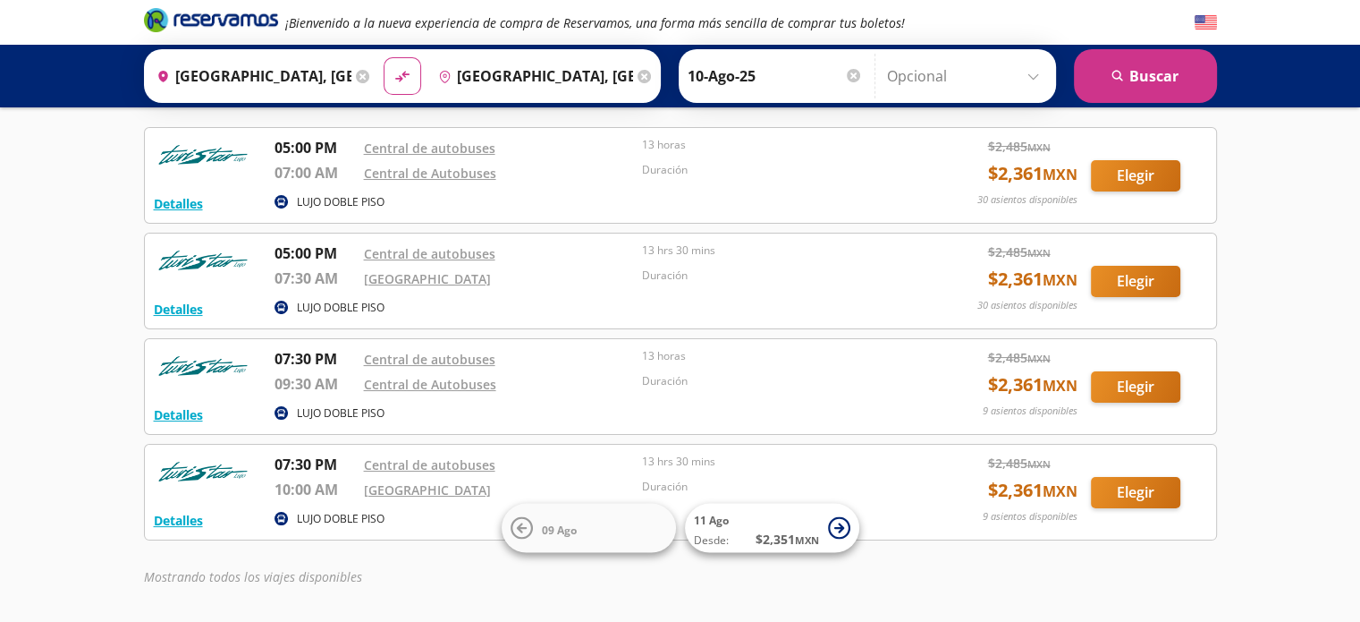
scroll to position [125, 0]
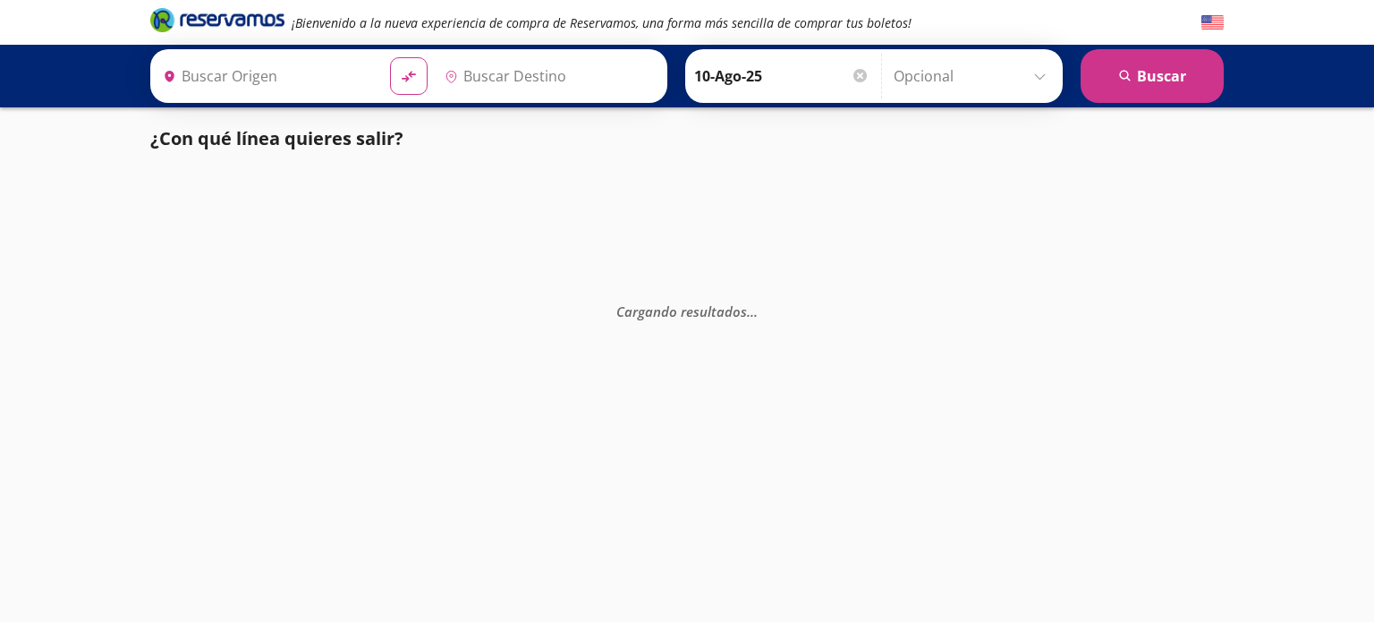
type input "[GEOGRAPHIC_DATA], [GEOGRAPHIC_DATA]"
type input "San Luis Potosí, San Luis Potosí"
